Goal: Task Accomplishment & Management: Manage account settings

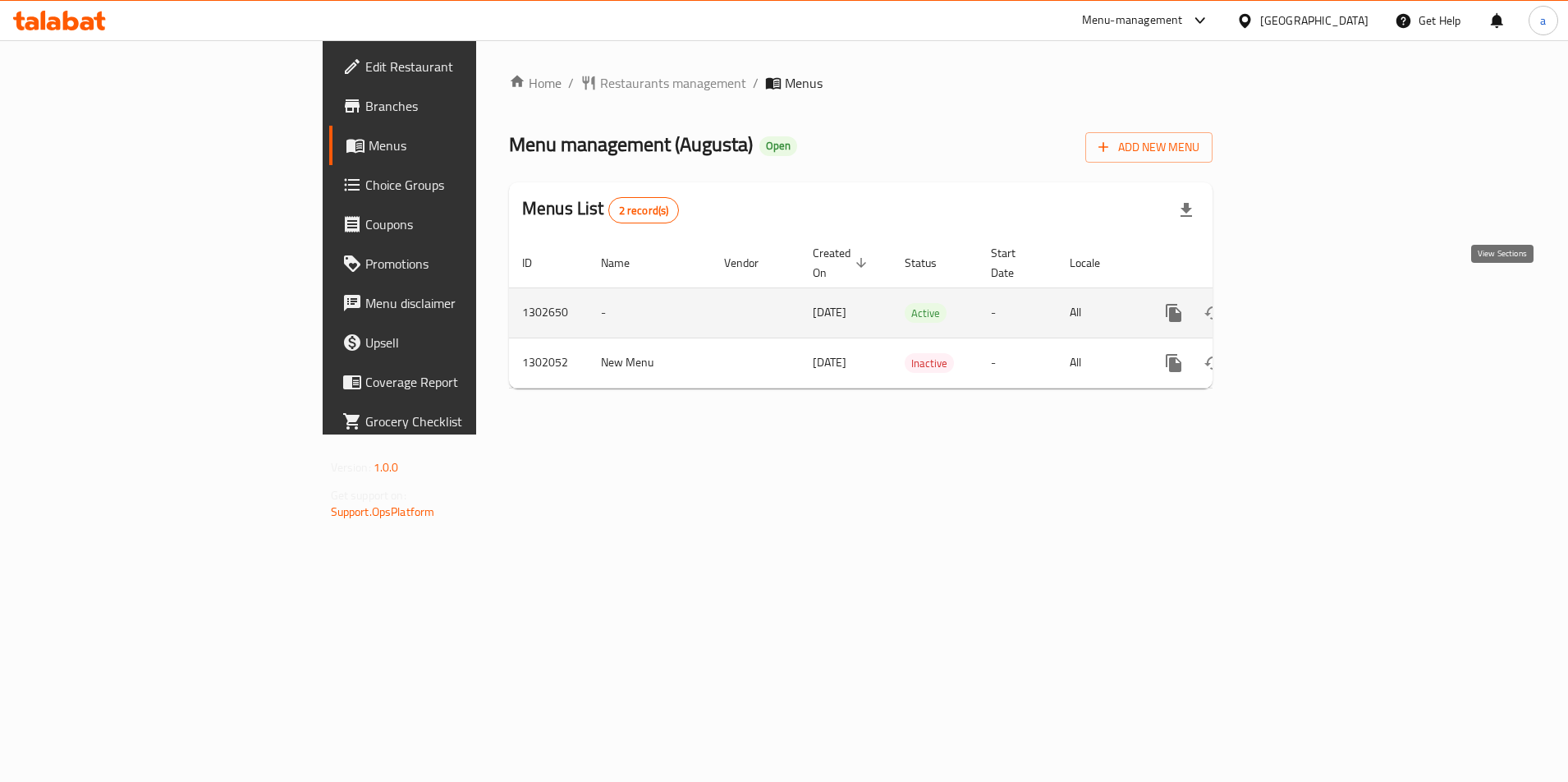
click at [1302, 303] on icon "enhanced table" at bounding box center [1292, 313] width 20 height 20
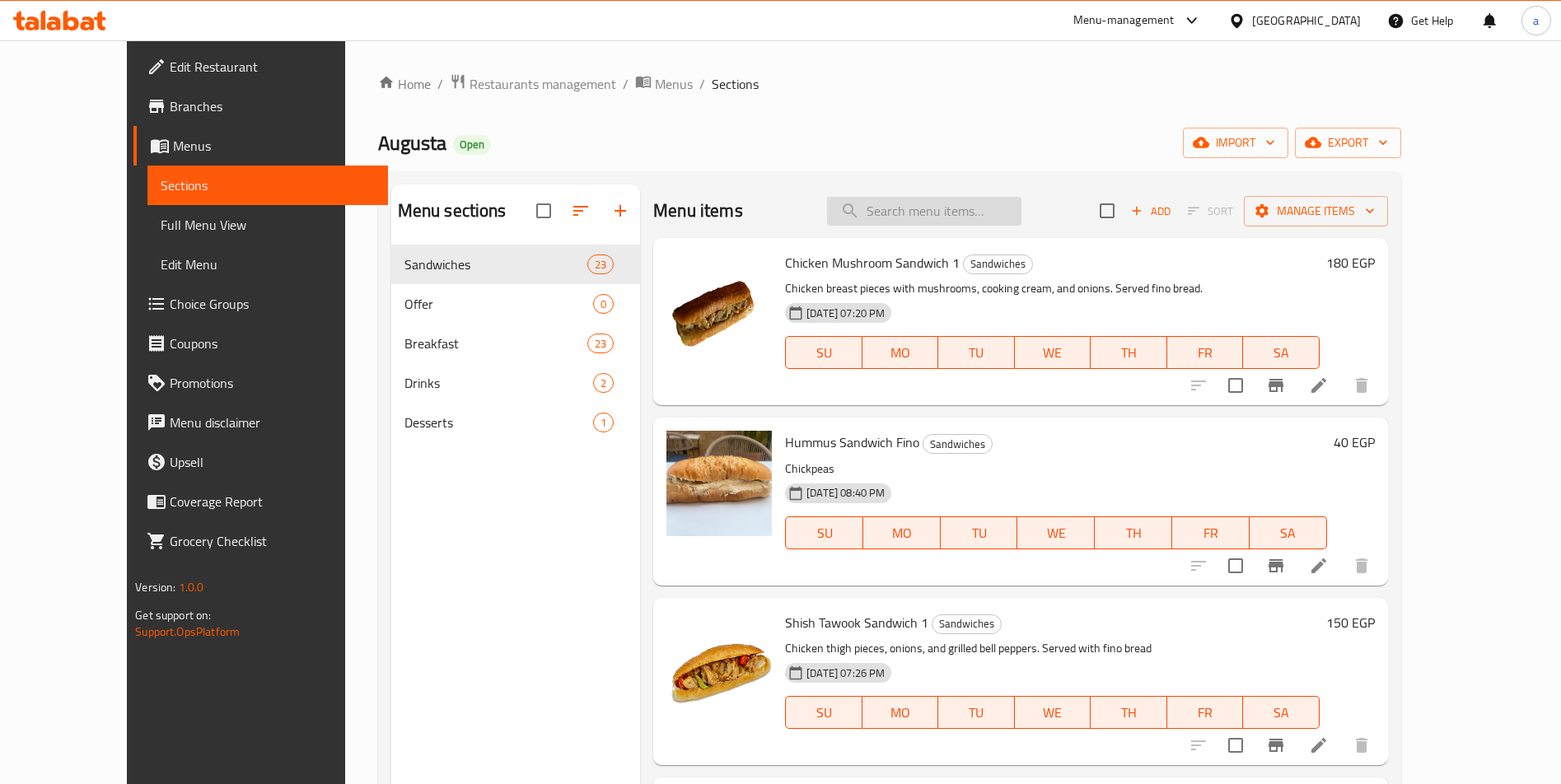
click at [986, 206] on input "search" at bounding box center [924, 211] width 194 height 29
paste input "Palestinian Musakhan Saj"
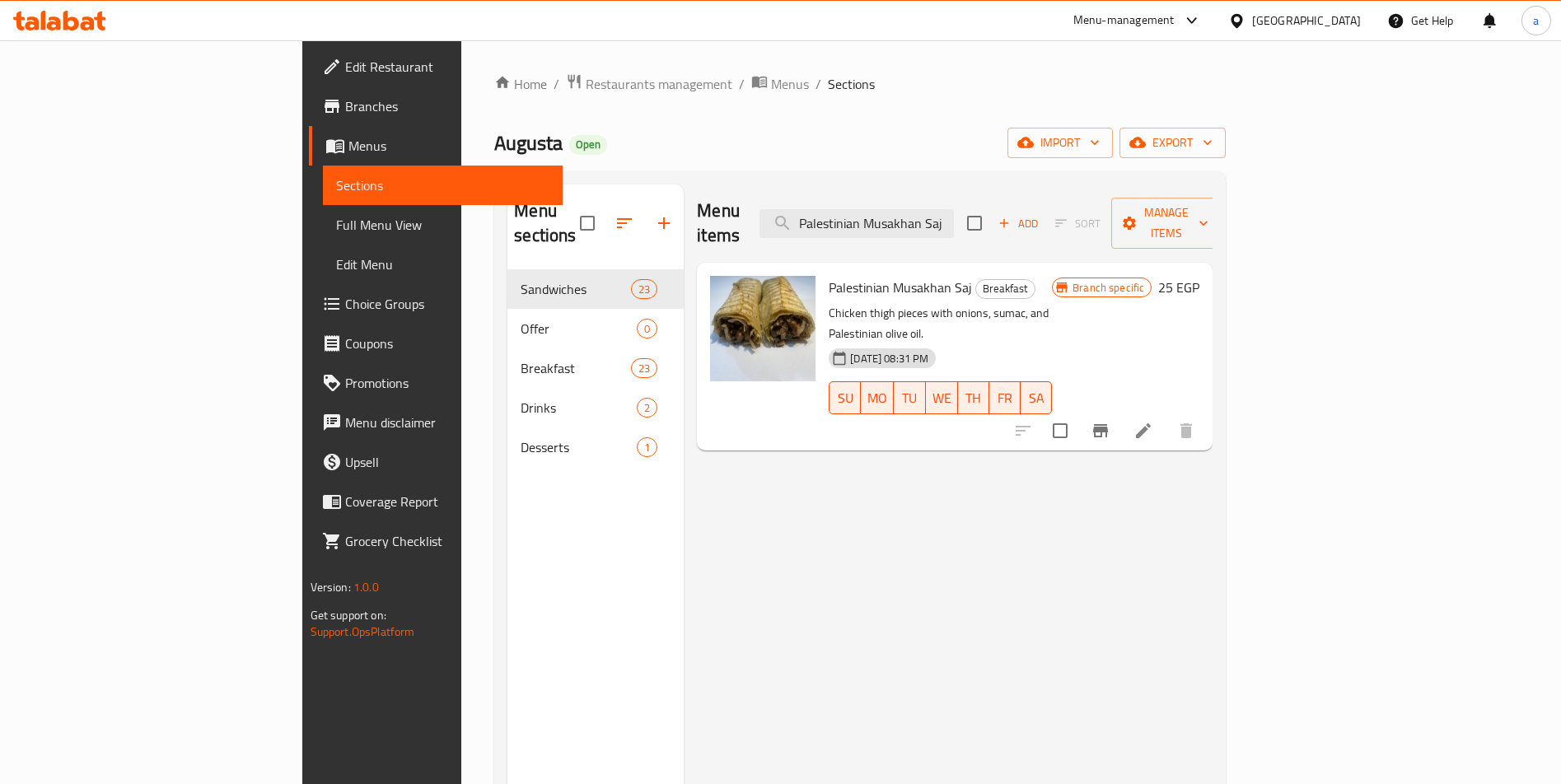
type input "Palestinian Musakhan Saj"
click at [1059, 276] on div "Palestinian Musakhan Saj Breakfast Chicken thigh pieces with onions, sumac, and…" at bounding box center [940, 356] width 236 height 175
click at [832, 275] on span "Palestinian Musakhan Saj" at bounding box center [900, 288] width 143 height 25
click at [1153, 421] on icon at bounding box center [1143, 431] width 20 height 20
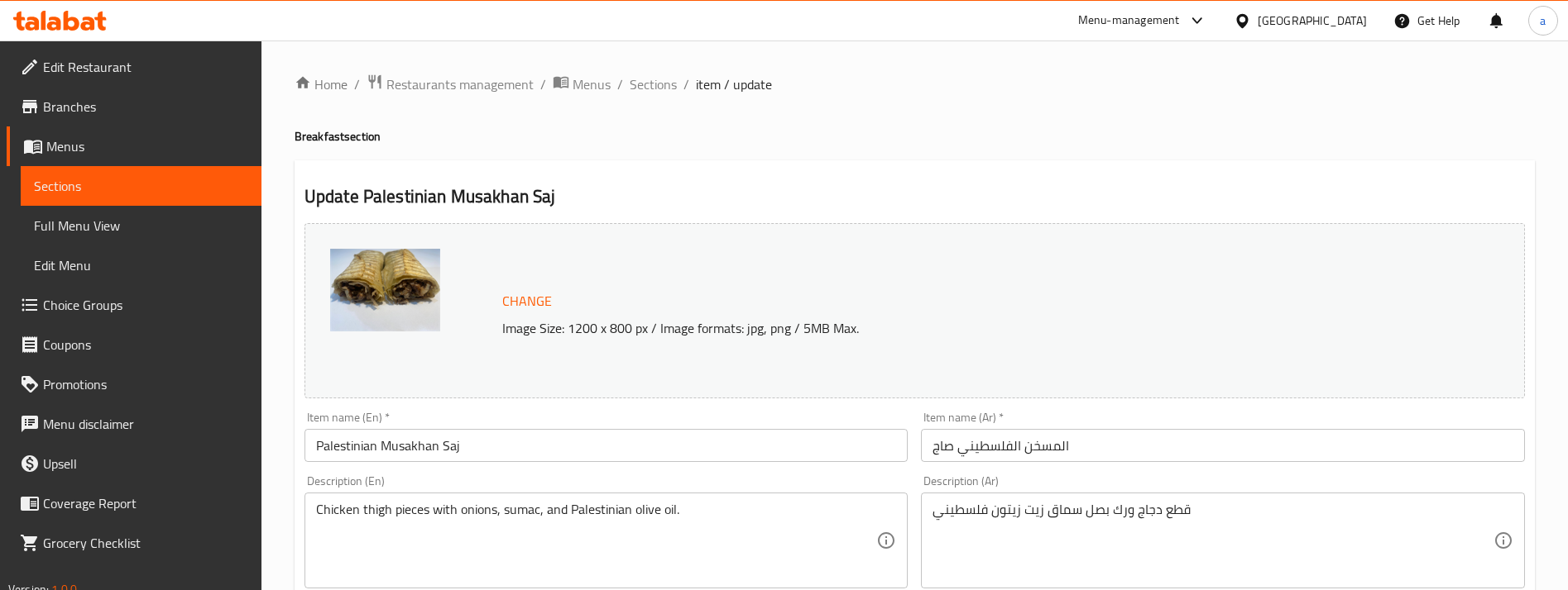
click at [160, 66] on span "Edit Restaurant" at bounding box center [146, 67] width 205 height 20
